Goal: Task Accomplishment & Management: Use online tool/utility

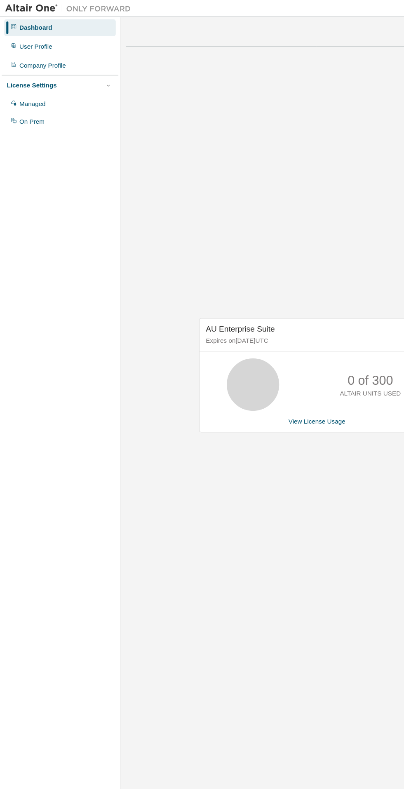
click at [30, 84] on div "Managed" at bounding box center [25, 81] width 21 height 7
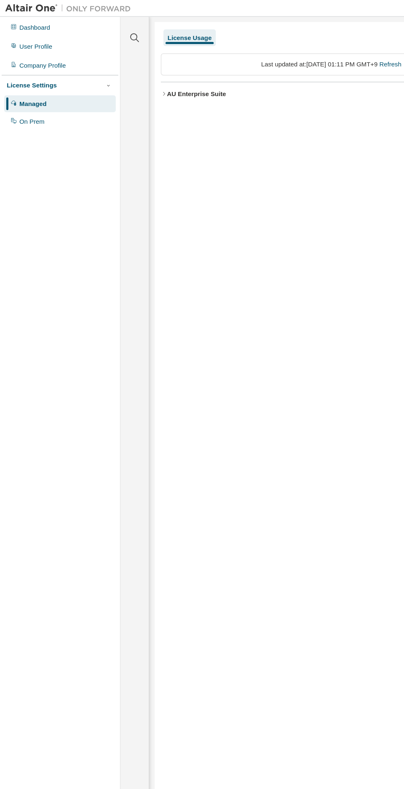
click at [21, 110] on div "Dashboard User Profile Company Profile License Settings Managed On Prem" at bounding box center [47, 381] width 92 height 735
click at [22, 95] on div "On Prem" at bounding box center [25, 95] width 20 height 7
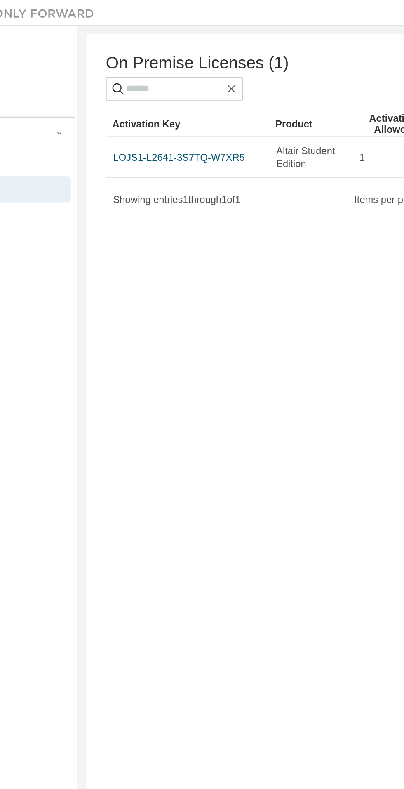
click at [152, 78] on link "LOJS1-L2641-3S7TQ-W7XR5" at bounding box center [146, 80] width 66 height 6
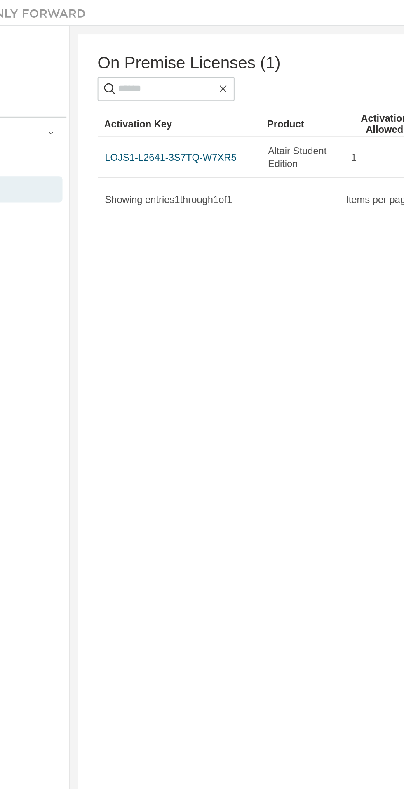
click at [191, 78] on td "Altair Student Edition" at bounding box center [212, 79] width 42 height 21
click at [160, 80] on link "LOJS1-L2641-3S7TQ-W7XR5" at bounding box center [146, 80] width 66 height 6
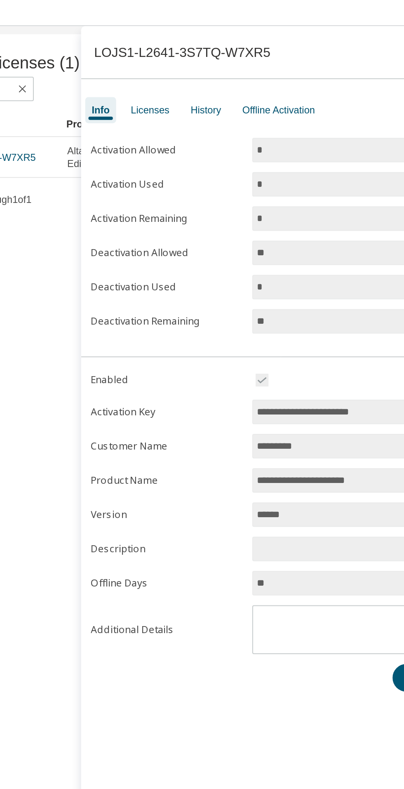
click at [246, 61] on div "Licenses" at bounding box center [237, 55] width 26 height 13
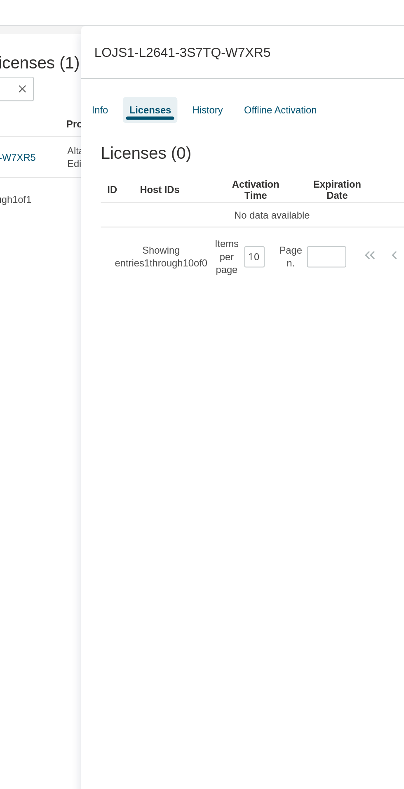
click at [266, 53] on div "History" at bounding box center [265, 55] width 15 height 7
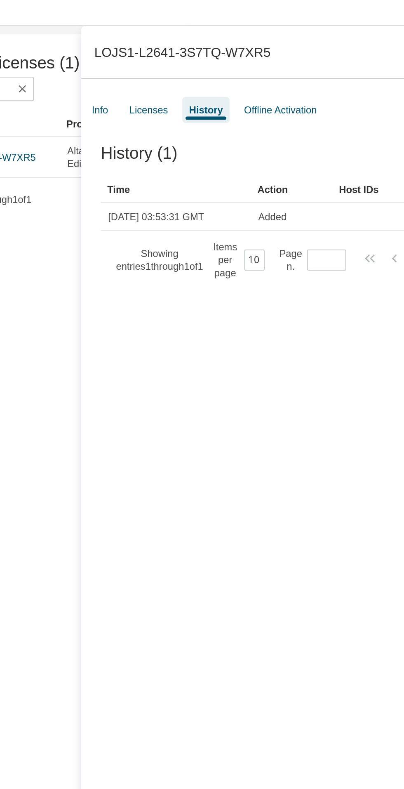
click at [298, 54] on div "Offline Activation" at bounding box center [303, 55] width 37 height 7
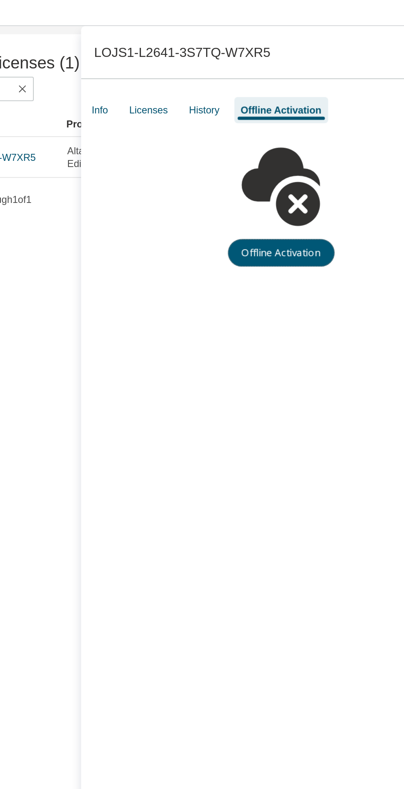
click at [299, 122] on button "Offline Activation" at bounding box center [303, 128] width 54 height 14
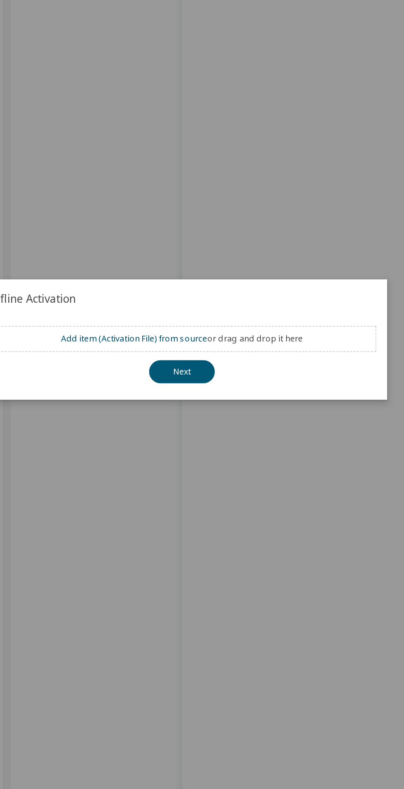
click at [213, 421] on button "Next" at bounding box center [202, 414] width 40 height 14
click at [275, 273] on div "true" at bounding box center [202, 394] width 404 height 789
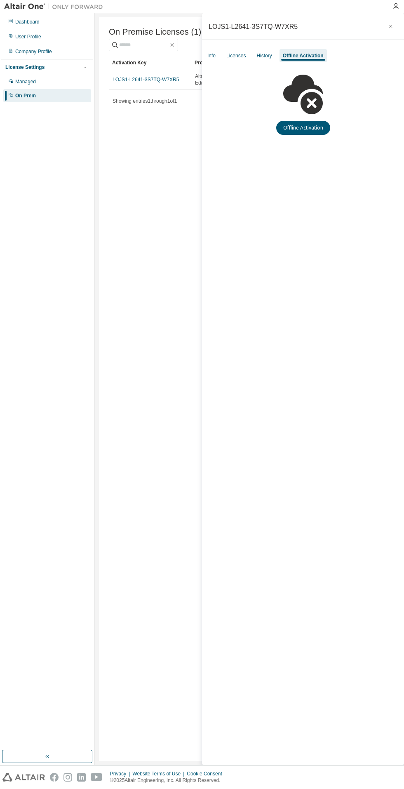
click at [212, 55] on div "Info" at bounding box center [211, 55] width 8 height 7
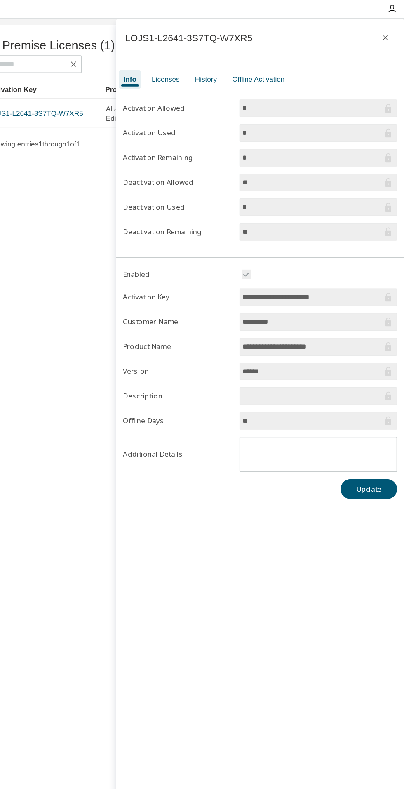
click at [302, 111] on input "*" at bounding box center [340, 110] width 98 height 8
click at [292, 110] on input "*" at bounding box center [340, 110] width 98 height 8
click at [391, 26] on icon "button" at bounding box center [390, 26] width 3 height 3
